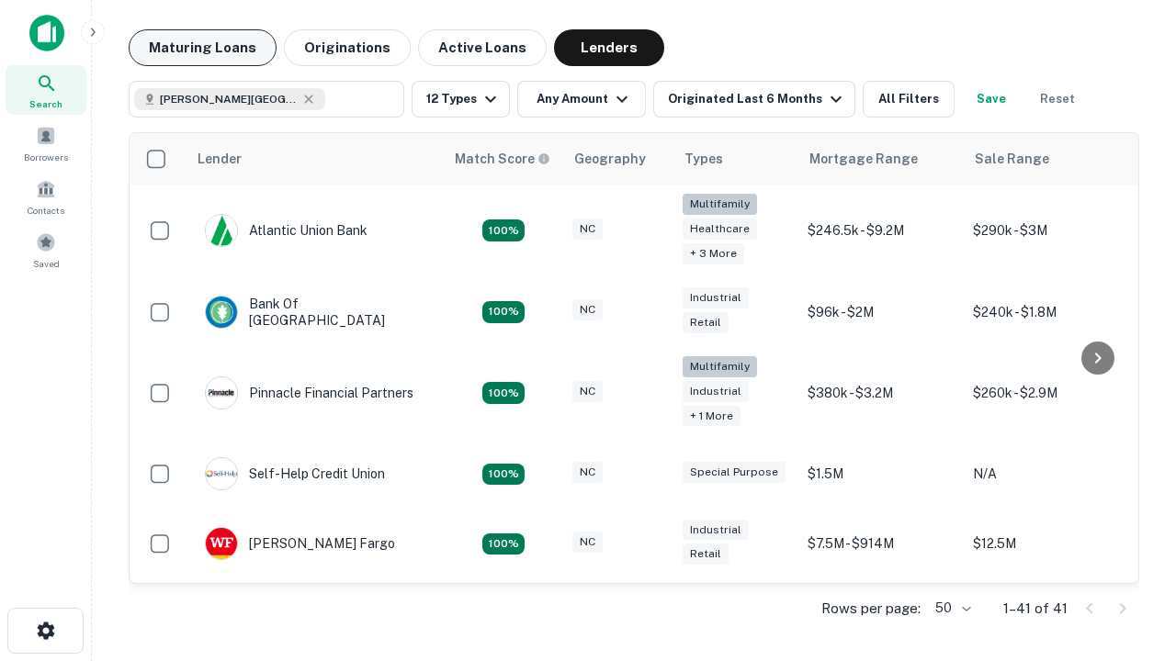
click at [202, 48] on button "Maturing Loans" at bounding box center [203, 47] width 148 height 37
